Goal: Browse casually

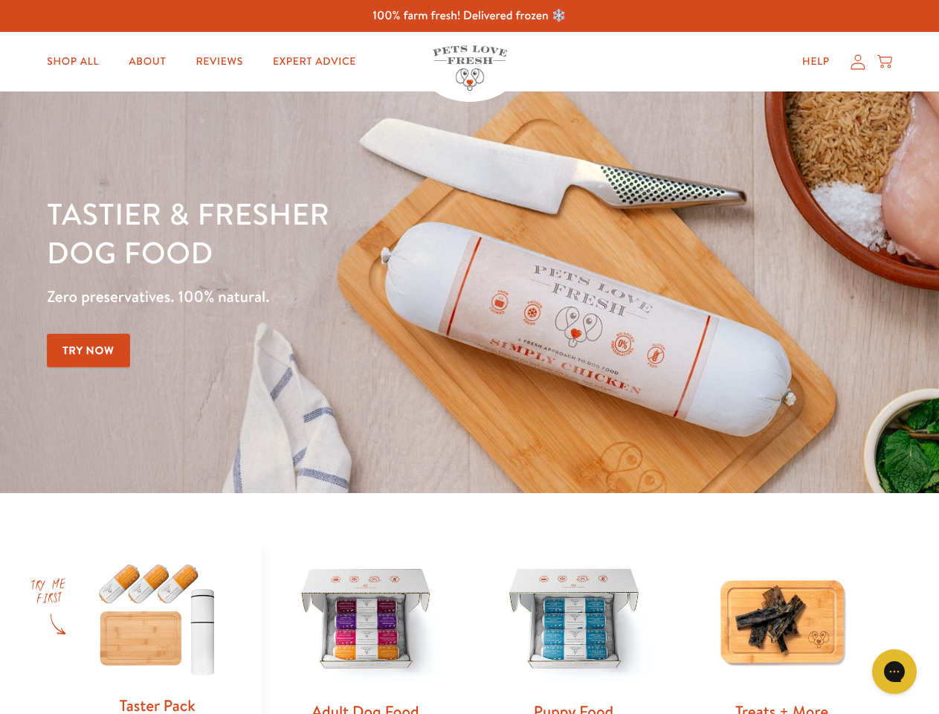
click at [469, 357] on div "Tastier & fresher dog food Zero preservatives. 100% natural. Try Now" at bounding box center [329, 292] width 564 height 196
click at [895, 672] on icon "Gorgias live chat" at bounding box center [894, 671] width 14 height 14
